Goal: Navigation & Orientation: Find specific page/section

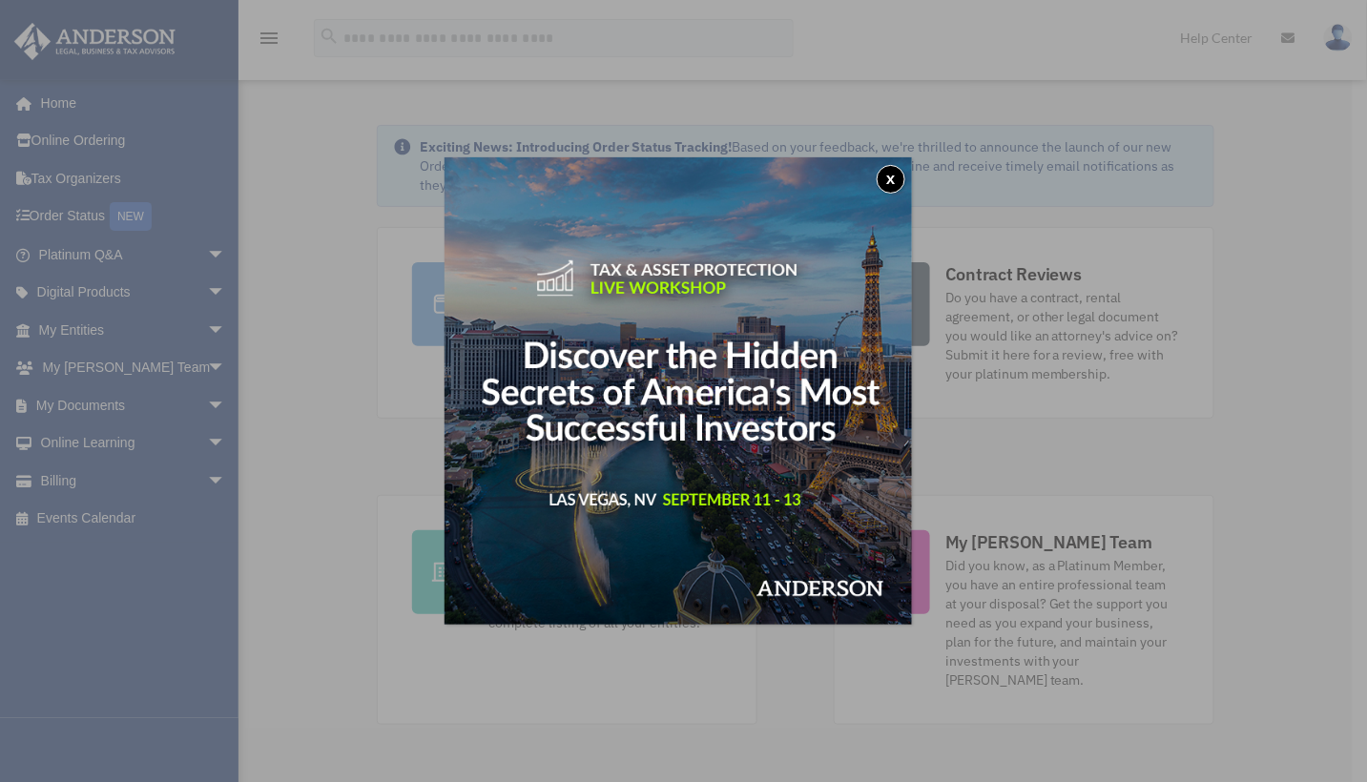
click at [894, 182] on button "x" at bounding box center [890, 179] width 29 height 29
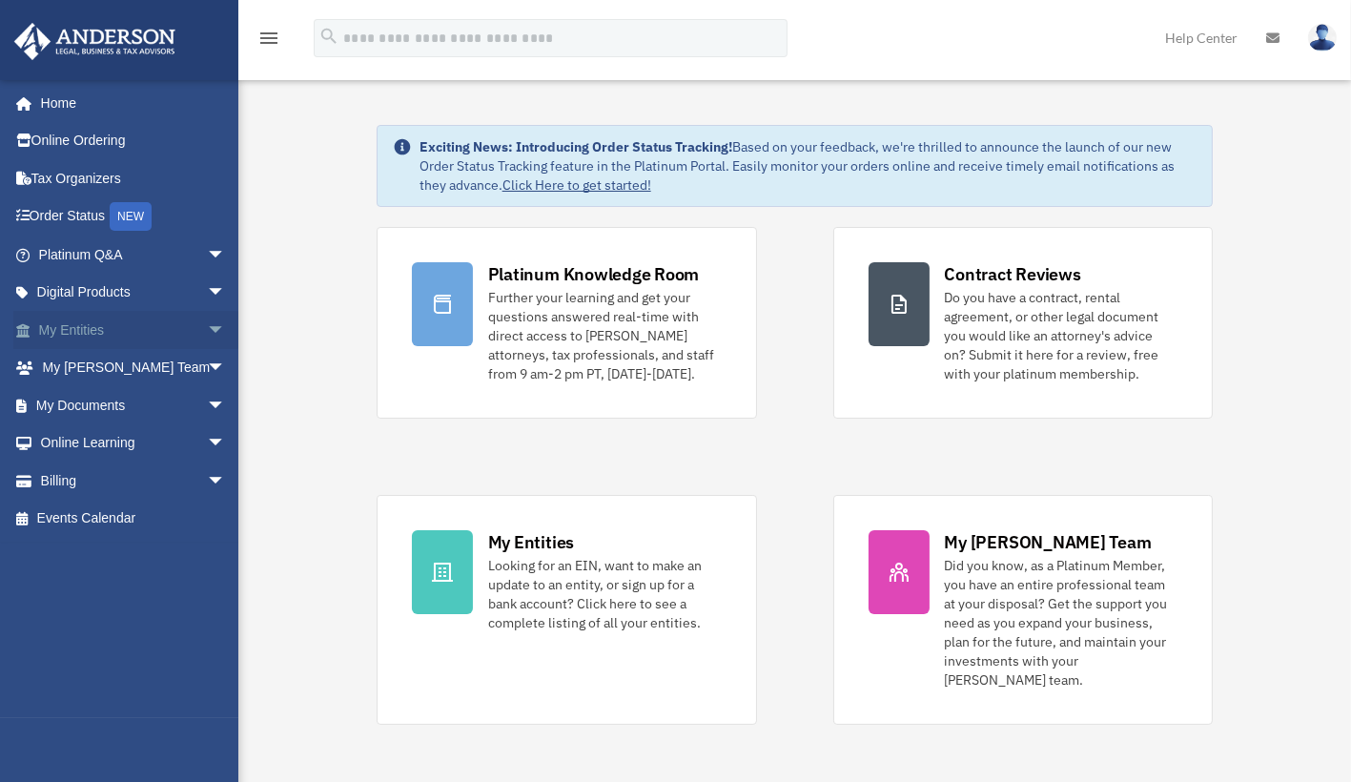
click at [81, 329] on link "My Entities arrow_drop_down" at bounding box center [133, 330] width 241 height 38
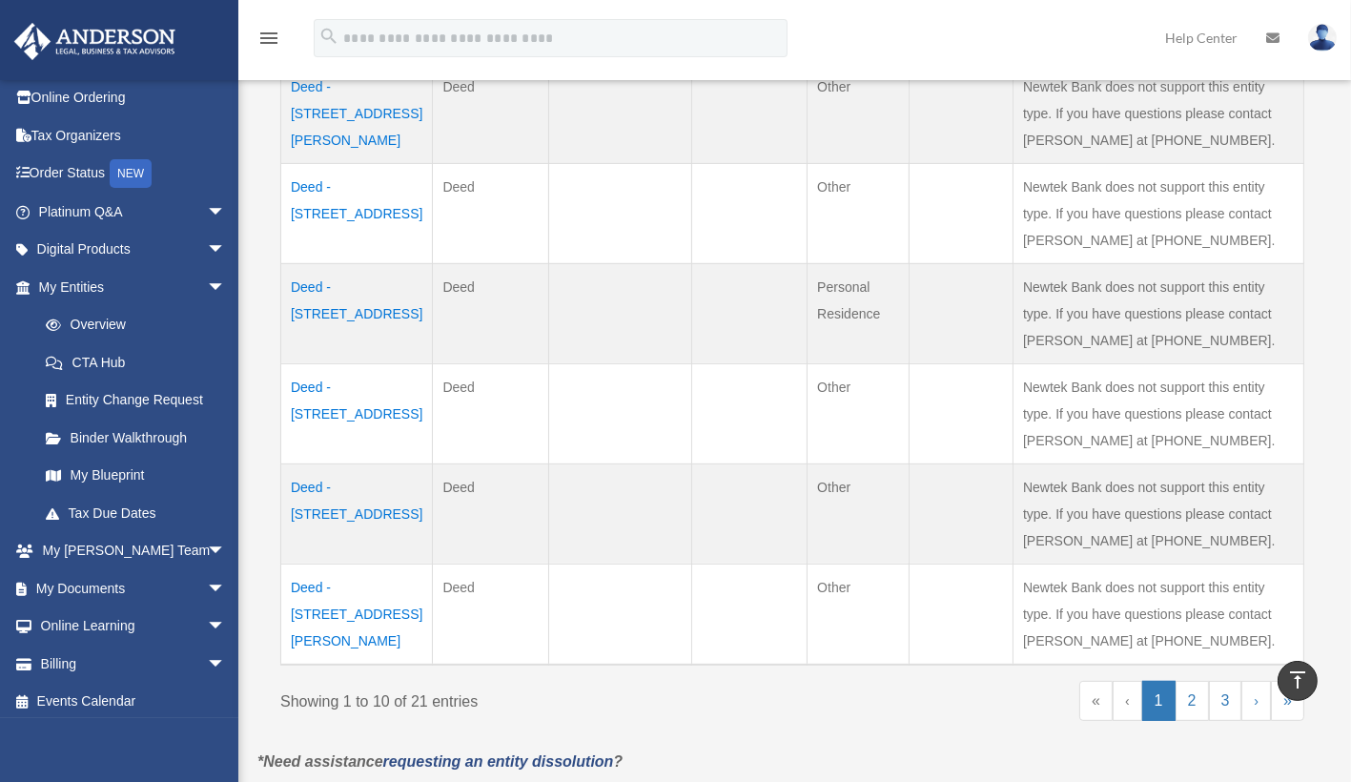
scroll to position [896, 0]
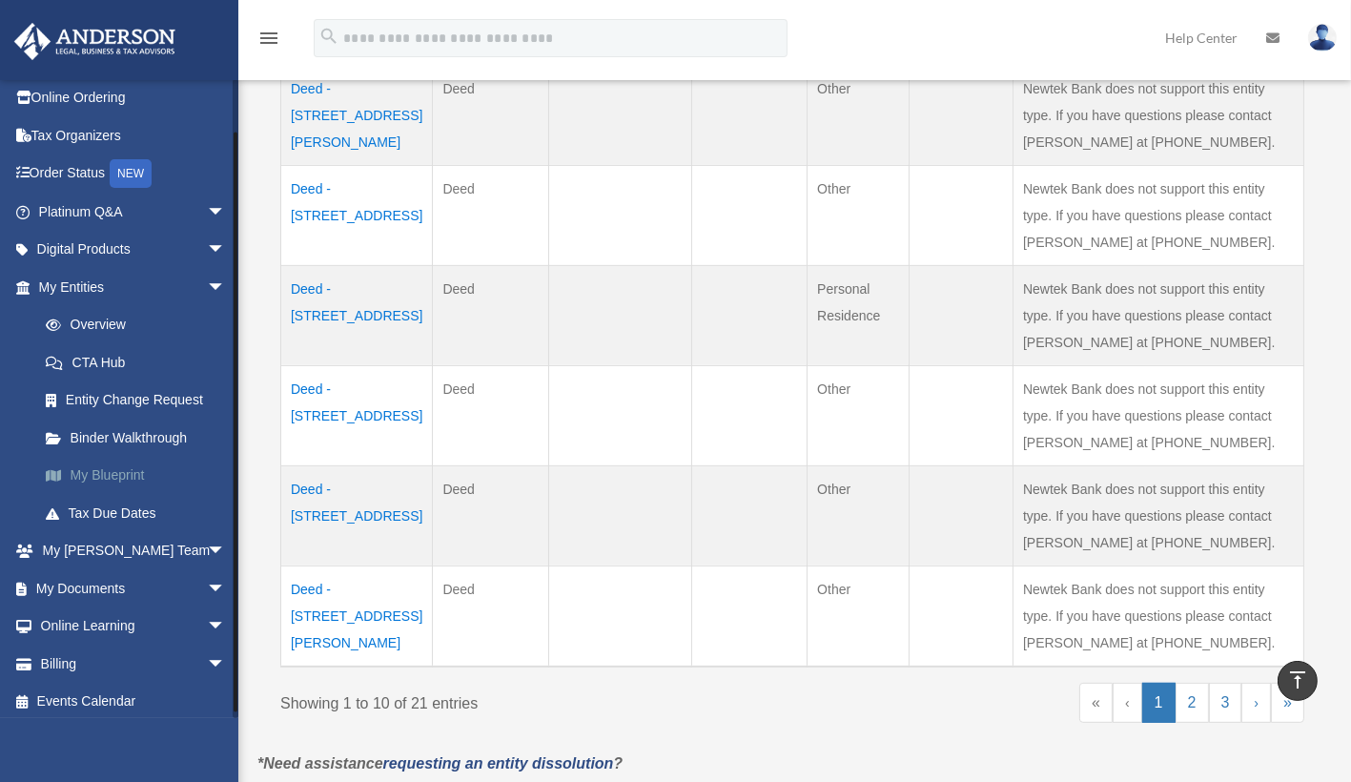
click at [120, 468] on link "My Blueprint" at bounding box center [141, 476] width 228 height 38
